Goal: Information Seeking & Learning: Learn about a topic

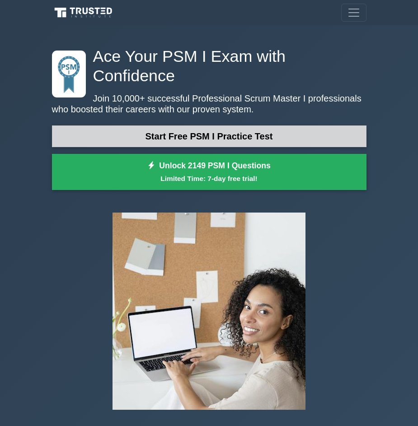
click at [319, 126] on link "Start Free PSM I Practice Test" at bounding box center [209, 137] width 314 height 22
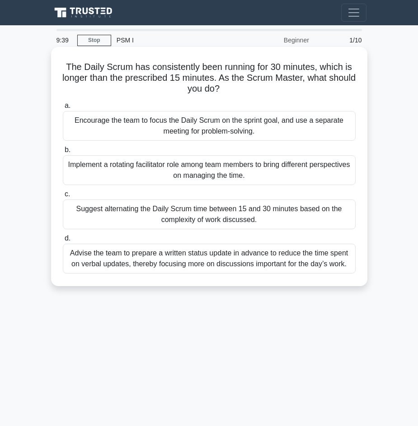
click at [280, 261] on div "Advise the team to prepare a written status update in advance to reduce the tim…" at bounding box center [209, 259] width 293 height 30
click at [63, 242] on input "d. Advise the team to prepare a written status update in advance to reduce the …" at bounding box center [63, 239] width 0 height 6
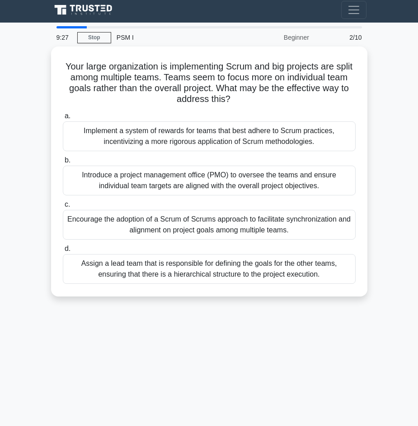
scroll to position [4, 0]
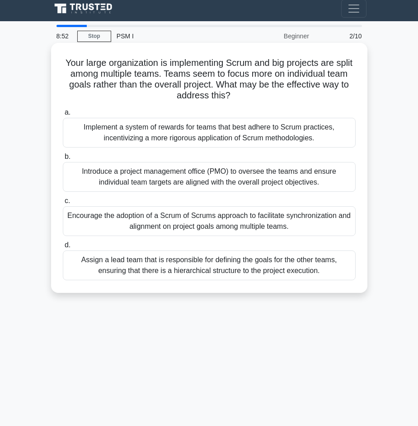
click at [182, 221] on div "Encourage the adoption of a Scrum of Scrums approach to facilitate synchronizat…" at bounding box center [209, 221] width 293 height 30
click at [63, 204] on input "c. Encourage the adoption of a Scrum of Scrums approach to facilitate synchroni…" at bounding box center [63, 201] width 0 height 6
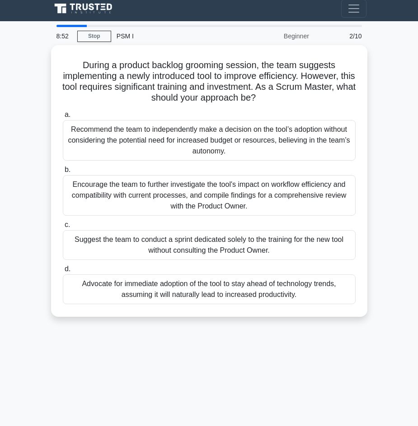
click at [182, 221] on label "c. Suggest the team to conduct a sprint dedicated solely to the training for th…" at bounding box center [209, 239] width 293 height 41
click at [63, 222] on input "c. Suggest the team to conduct a sprint dedicated solely to the training for th…" at bounding box center [63, 225] width 0 height 6
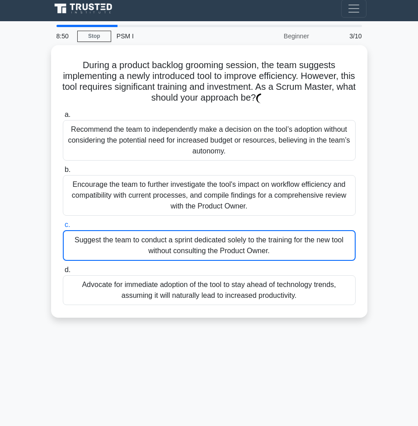
scroll to position [0, 0]
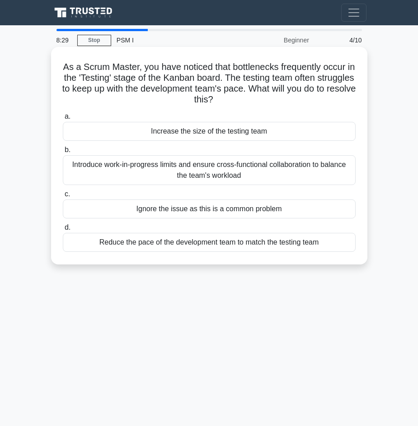
click at [161, 174] on div "Introduce work-in-progress limits and ensure cross-functional collaboration to …" at bounding box center [209, 170] width 293 height 30
click at [63, 153] on input "b. Introduce work-in-progress limits and ensure cross-functional collaboration …" at bounding box center [63, 150] width 0 height 6
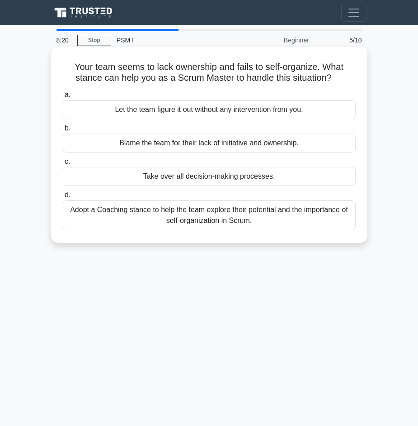
click at [219, 215] on div "Adopt a Coaching stance to help the team explore their potential and the import…" at bounding box center [209, 216] width 293 height 30
click at [63, 198] on input "d. Adopt a Coaching stance to help the team explore their potential and the imp…" at bounding box center [63, 195] width 0 height 6
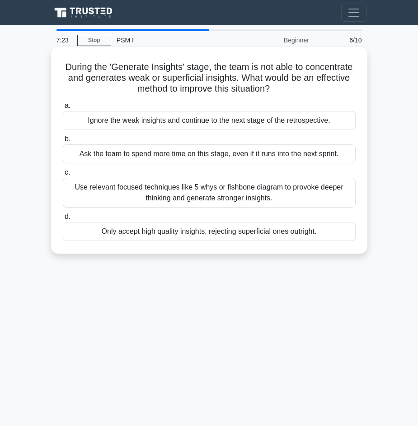
click at [206, 189] on div "Use relevant focused techniques like 5 whys or fishbone diagram to provoke deep…" at bounding box center [209, 193] width 293 height 30
click at [63, 176] on input "c. Use relevant focused techniques like 5 whys or fishbone diagram to provoke d…" at bounding box center [63, 173] width 0 height 6
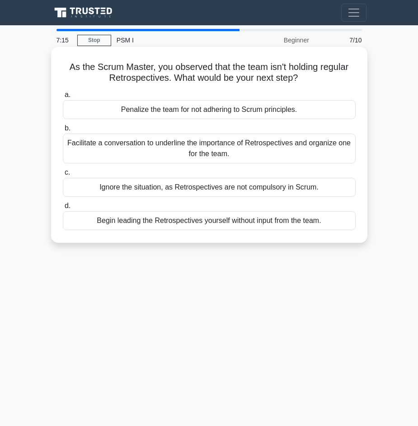
click at [226, 148] on div "Facilitate a conversation to underline the importance of Retrospectives and org…" at bounding box center [209, 149] width 293 height 30
click at [63, 131] on input "b. Facilitate a conversation to underline the importance of Retrospectives and …" at bounding box center [63, 129] width 0 height 6
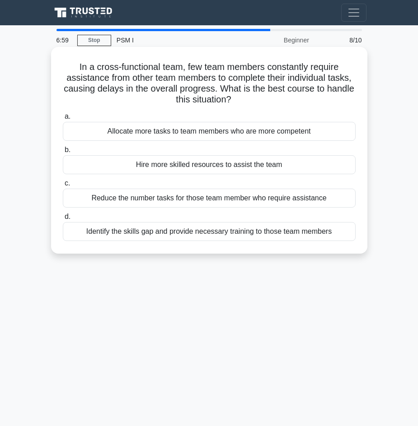
click at [218, 232] on div "Identify the skills gap and provide necessary training to those team members" at bounding box center [209, 231] width 293 height 19
click at [63, 220] on input "d. Identify the skills gap and provide necessary training to those team members" at bounding box center [63, 217] width 0 height 6
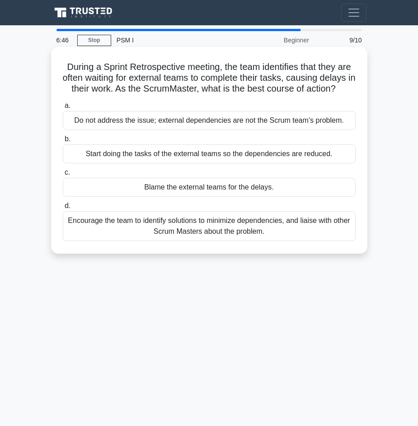
click at [215, 225] on div "Encourage the team to identify solutions to minimize dependencies, and liaise w…" at bounding box center [209, 226] width 293 height 30
click at [63, 209] on input "d. Encourage the team to identify solutions to minimize dependencies, and liais…" at bounding box center [63, 206] width 0 height 6
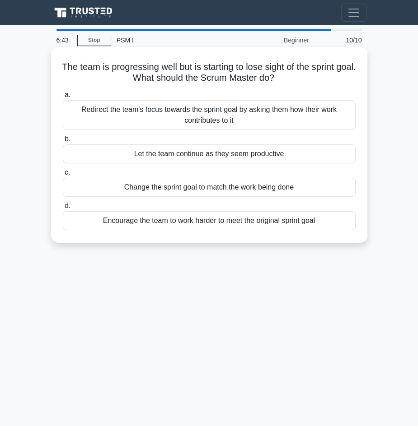
click at [96, 75] on h5 "The team is progressing well but is starting to lose sight of the sprint goal. …" at bounding box center [209, 72] width 294 height 23
click at [214, 119] on div "Redirect the team's focus towards the sprint goal by asking them how their work…" at bounding box center [209, 115] width 293 height 30
click at [63, 98] on input "a. Redirect the team's focus towards the sprint goal by asking them how their w…" at bounding box center [63, 95] width 0 height 6
